Goal: Transaction & Acquisition: Download file/media

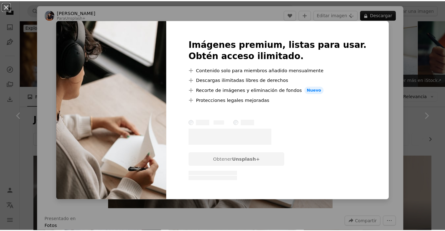
scroll to position [468, 0]
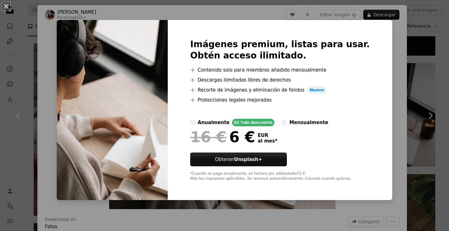
click at [384, 96] on div "An X shape Imágenes premium, listas para usar. Obtén acceso ilimitado. A plus s…" at bounding box center [224, 115] width 449 height 231
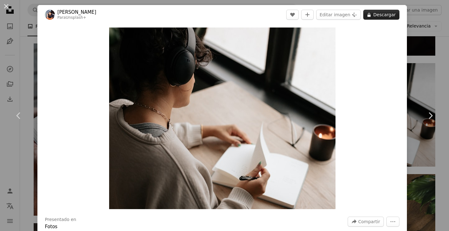
click at [380, 18] on button "A lock Descargar" at bounding box center [381, 15] width 36 height 10
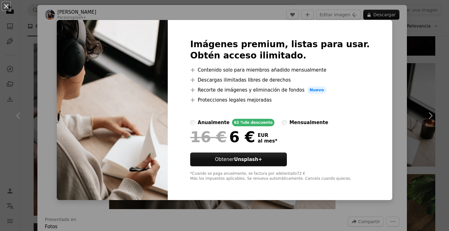
click at [392, 47] on div "An X shape Imágenes premium, listas para usar. Obtén acceso ilimitado. A plus s…" at bounding box center [224, 115] width 449 height 231
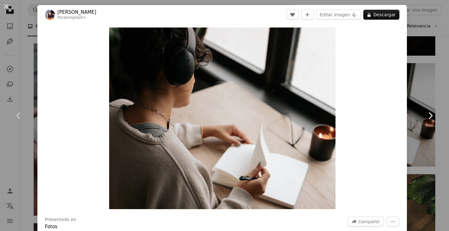
click at [425, 90] on link "Chevron right" at bounding box center [430, 115] width 37 height 60
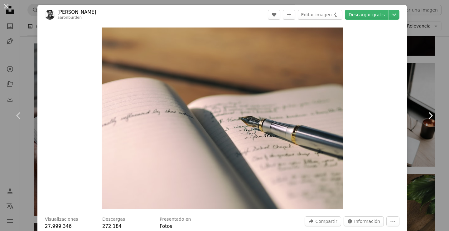
click at [419, 89] on link "Chevron right" at bounding box center [430, 115] width 37 height 60
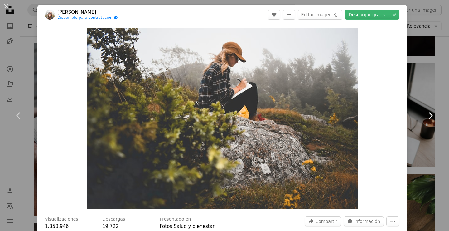
click at [418, 88] on link "Chevron right" at bounding box center [430, 115] width 37 height 60
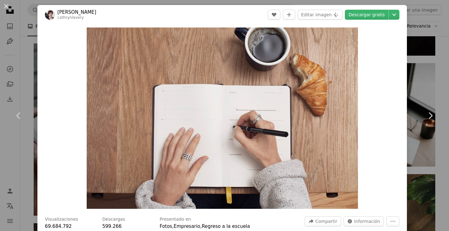
click at [420, 84] on div "An X shape Chevron left Chevron right [PERSON_NAME] cathrynlavery A heart A plu…" at bounding box center [224, 115] width 449 height 231
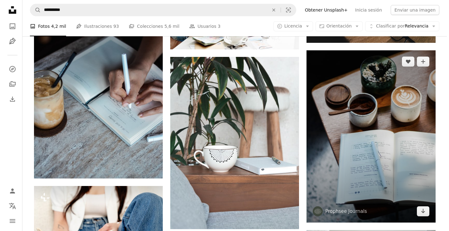
scroll to position [686, 0]
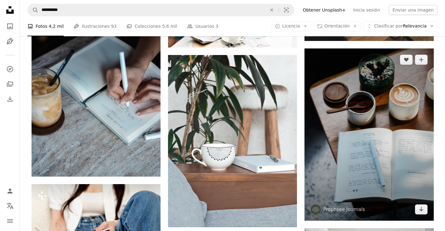
click at [371, 121] on img at bounding box center [368, 134] width 129 height 172
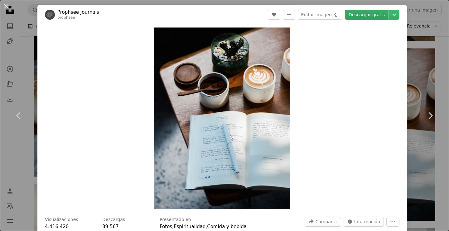
click at [360, 12] on link "Descargar gratis" at bounding box center [367, 15] width 44 height 10
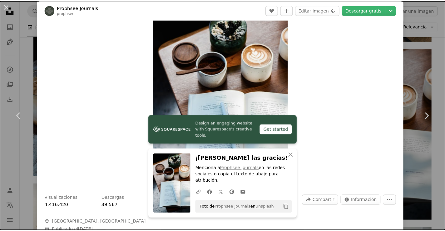
scroll to position [31, 0]
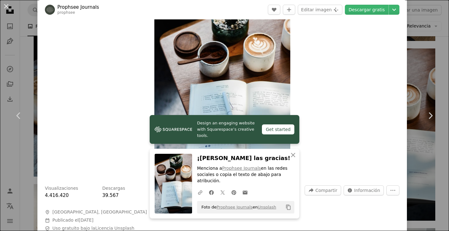
click at [419, 63] on div "An X shape Chevron left Chevron right Design an engaging website with Squarespa…" at bounding box center [224, 115] width 449 height 231
